Goal: Find contact information: Find contact information

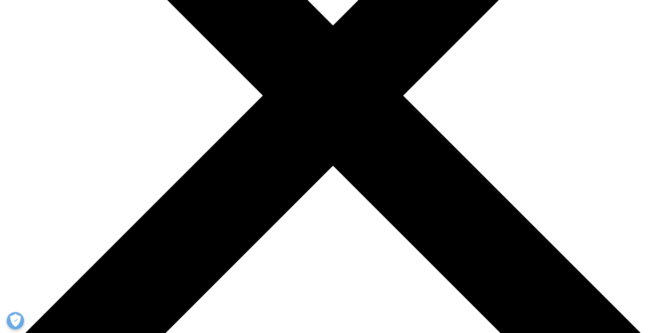
scroll to position [315, 0]
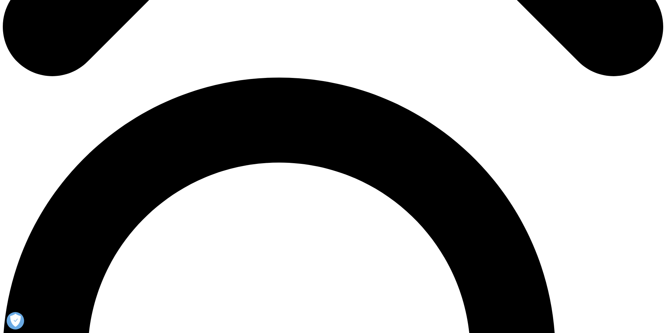
scroll to position [636, 0]
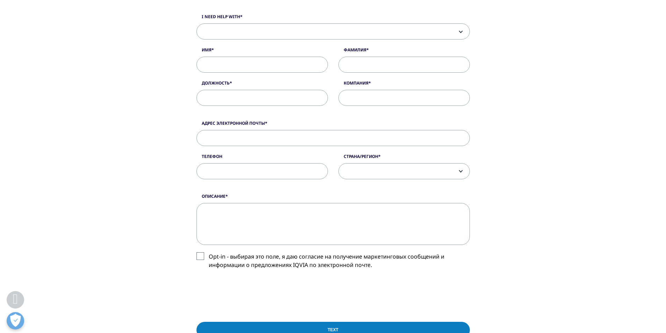
scroll to position [210, 0]
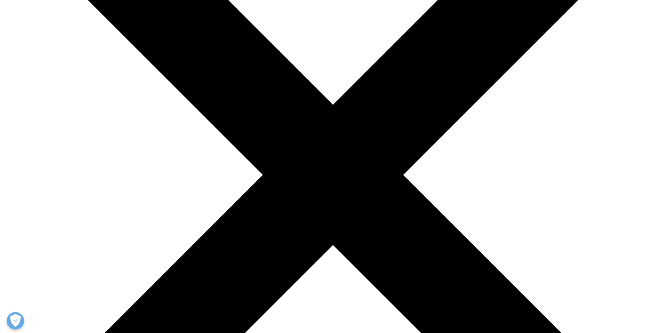
scroll to position [175, 0]
